Goal: Task Accomplishment & Management: Use online tool/utility

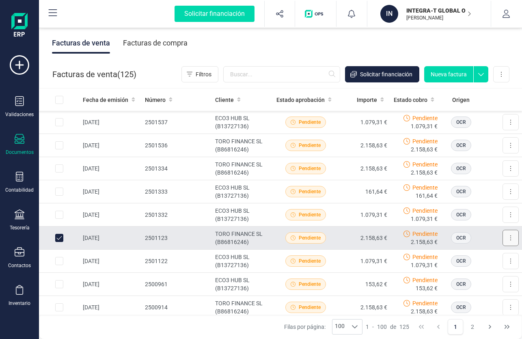
click at [503, 239] on button at bounding box center [511, 238] width 16 height 16
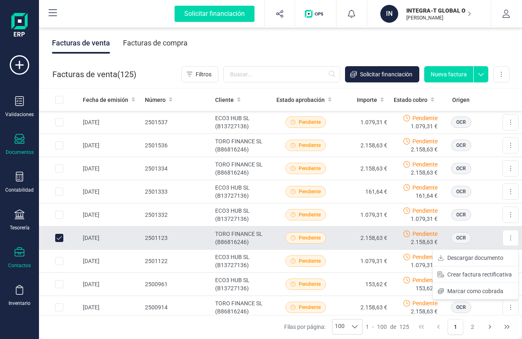
click at [13, 264] on div "Contactos" at bounding box center [19, 265] width 23 height 6
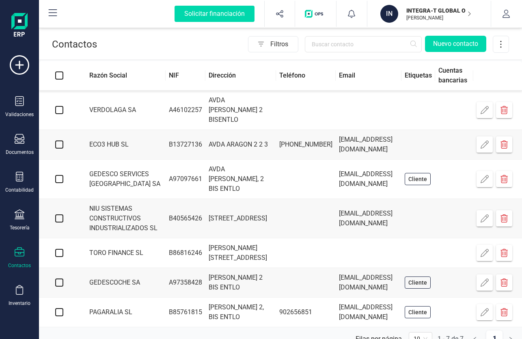
click at [485, 257] on icon "button" at bounding box center [485, 253] width 8 height 8
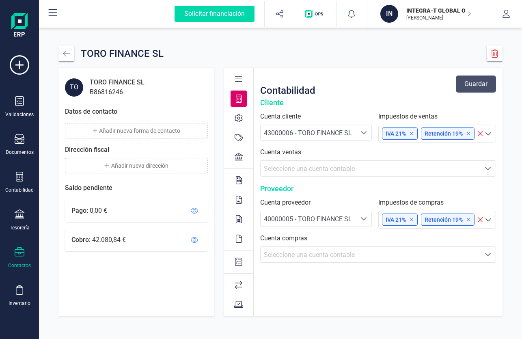
click at [454, 170] on div "Seleccione una cuenta contable" at bounding box center [370, 169] width 213 height 10
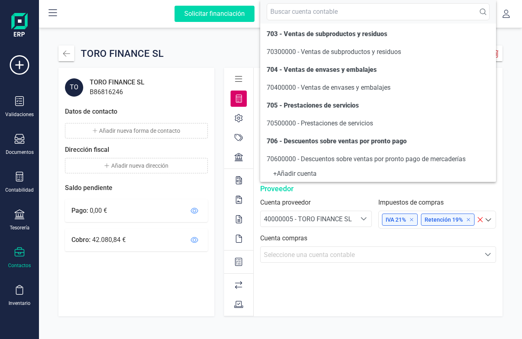
scroll to position [126, 0]
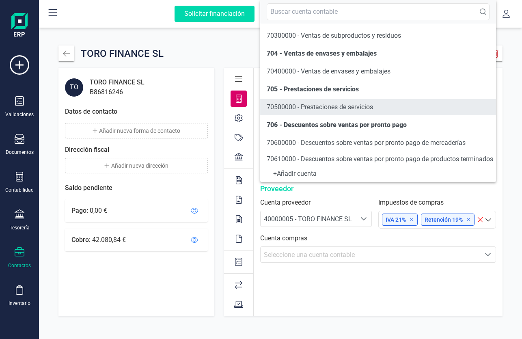
click at [363, 106] on span "70500000 - Prestaciones de servicios" at bounding box center [320, 107] width 106 height 8
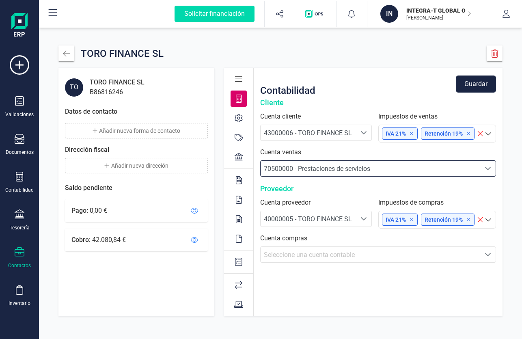
click at [322, 255] on span "Seleccione una cuenta contable" at bounding box center [309, 255] width 91 height 8
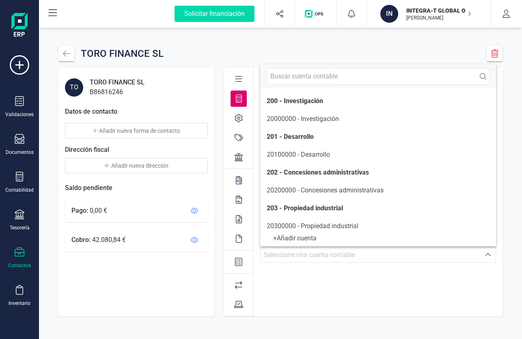
click at [328, 297] on div "Contabilidad Guardar Cliente Cuenta cliente 43000006 - TORO FINANCE SL 43000006…" at bounding box center [378, 192] width 249 height 249
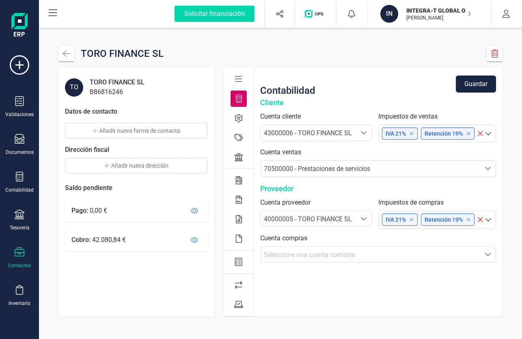
click at [466, 17] on div "INTEGRA-T GLOBAL OUTSOURCING [PERSON_NAME]" at bounding box center [435, 14] width 71 height 18
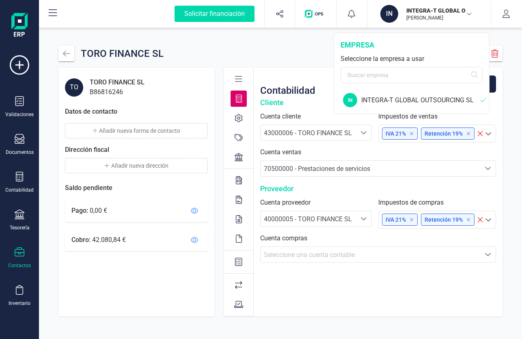
click at [435, 43] on div "empresa" at bounding box center [412, 44] width 142 height 11
